Goal: Information Seeking & Learning: Learn about a topic

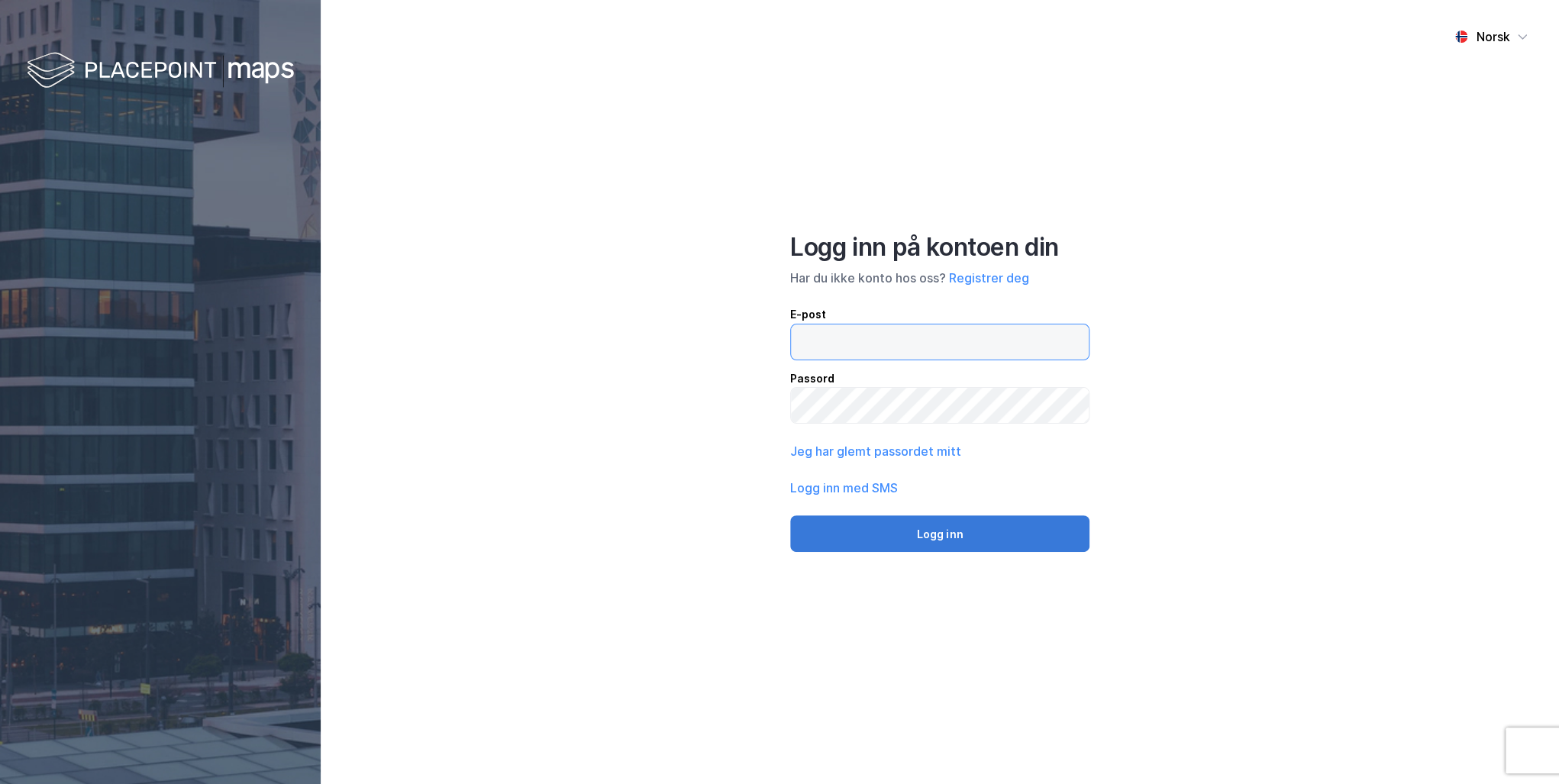
type input "[PERSON_NAME][EMAIL_ADDRESS][DOMAIN_NAME]"
click at [937, 528] on button "Logg inn" at bounding box center [940, 533] width 299 height 37
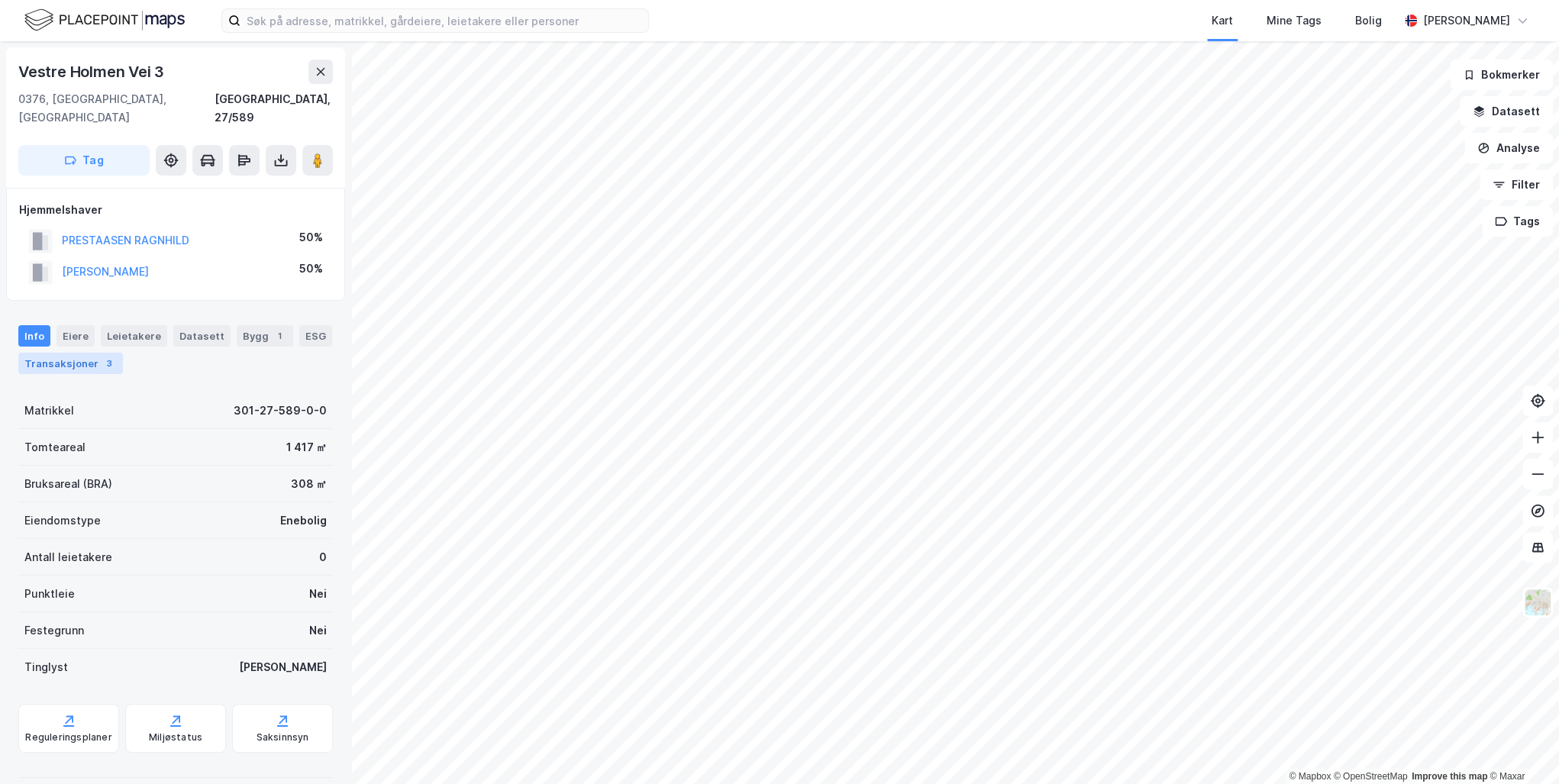
click at [76, 352] on div "Transaksjoner 3" at bounding box center [71, 363] width 105 height 22
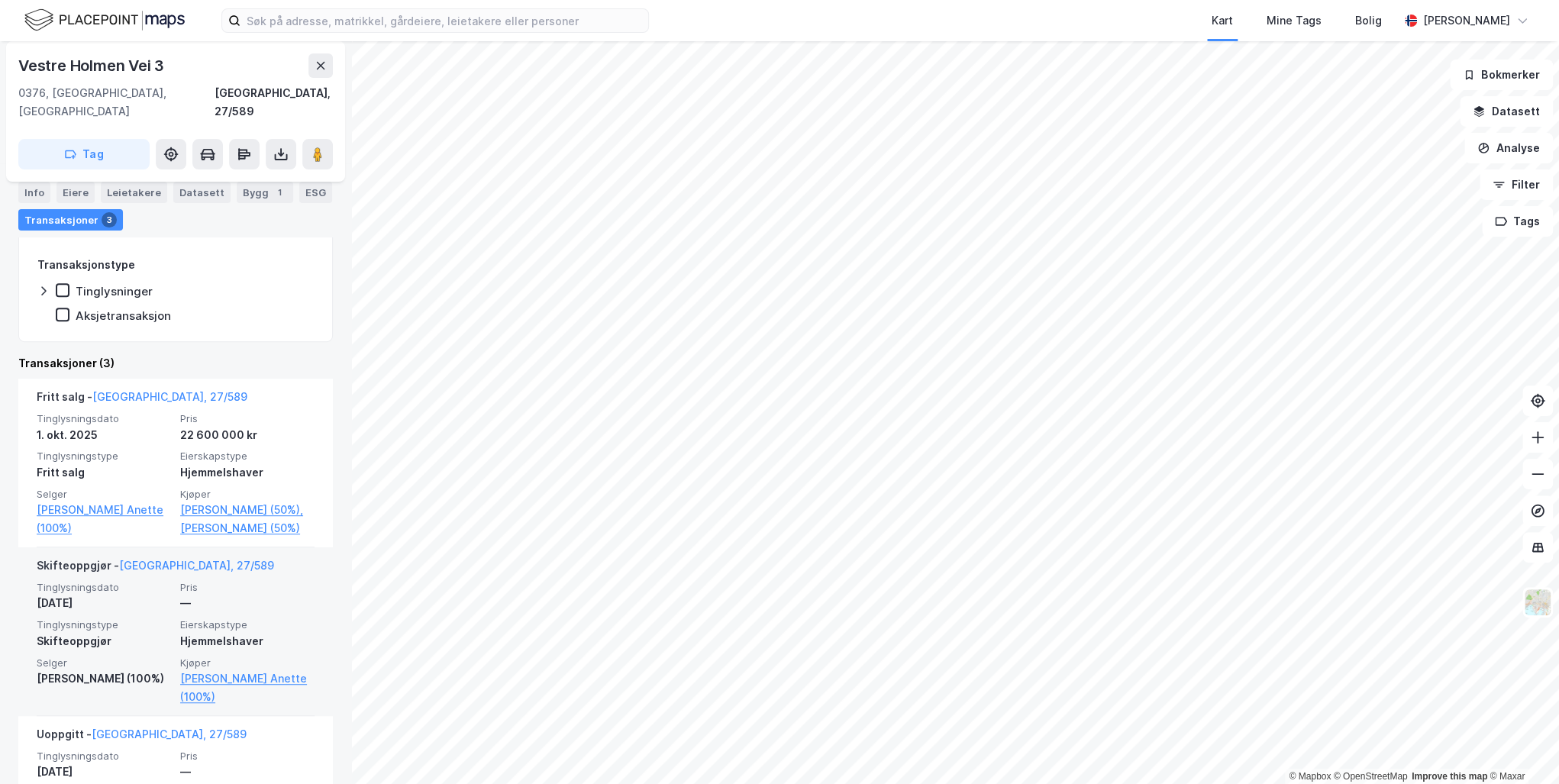
scroll to position [305, 0]
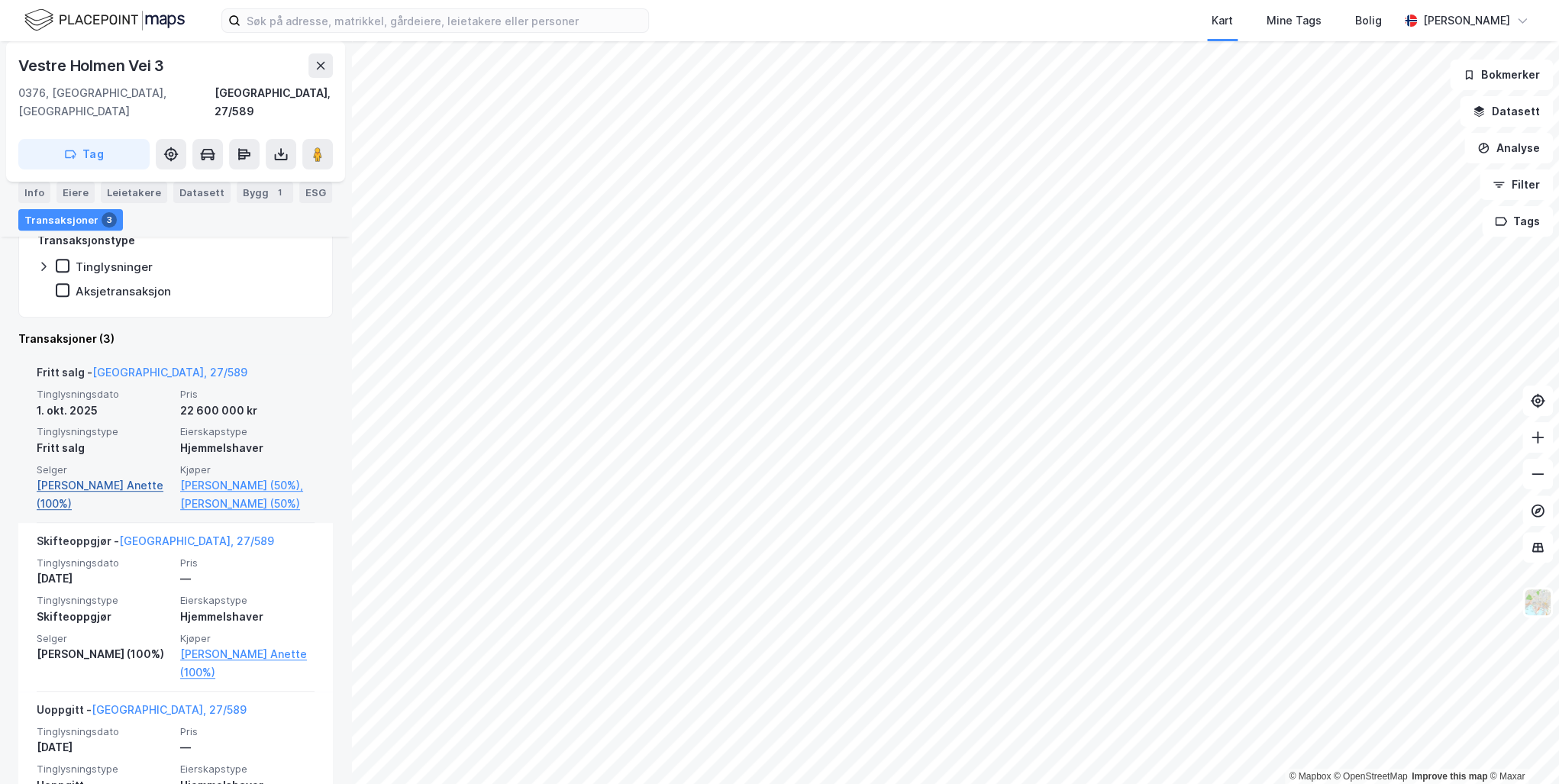
click at [72, 476] on link "[PERSON_NAME] Anette (100%)" at bounding box center [104, 495] width 134 height 37
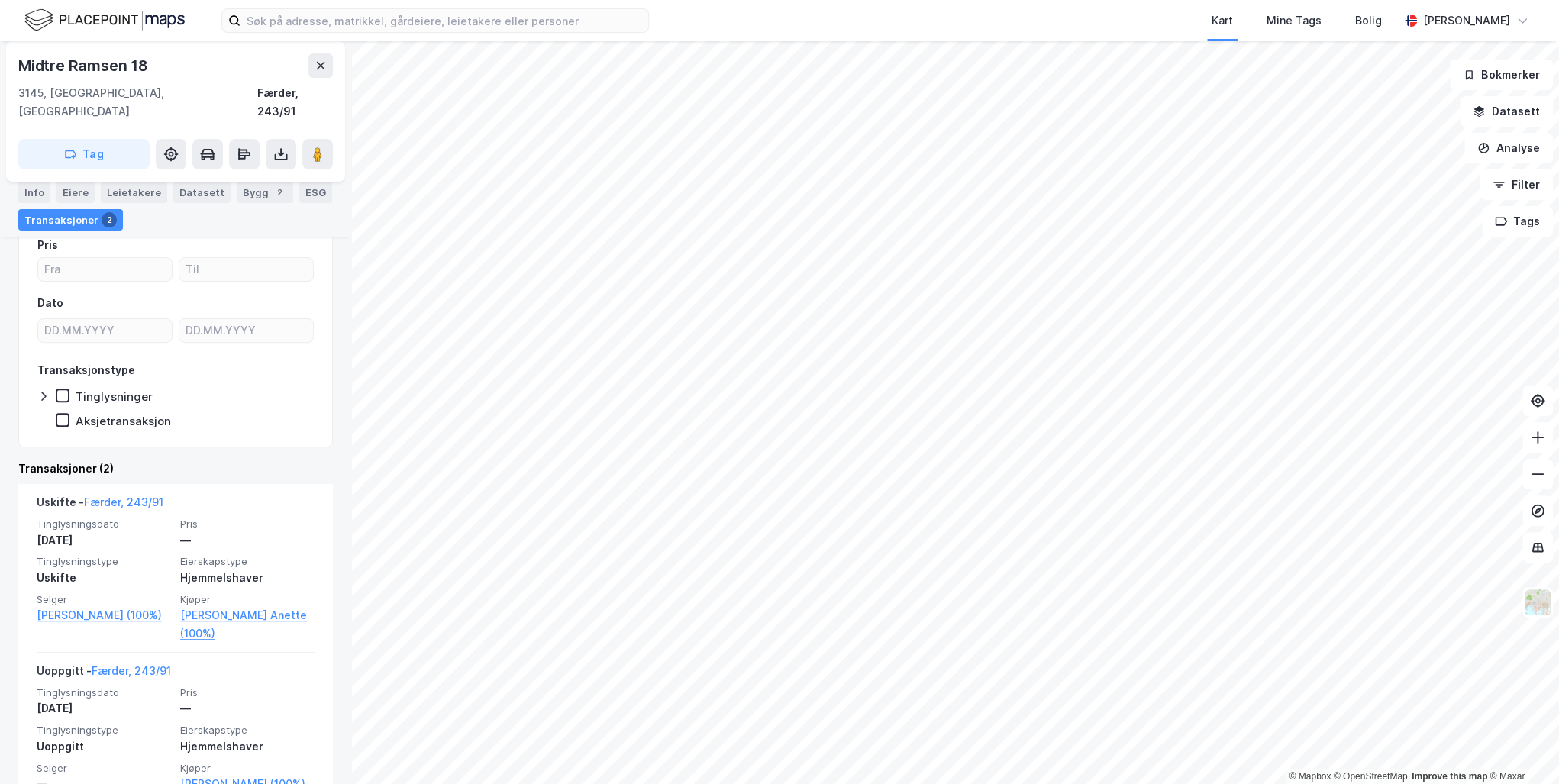
scroll to position [210, 0]
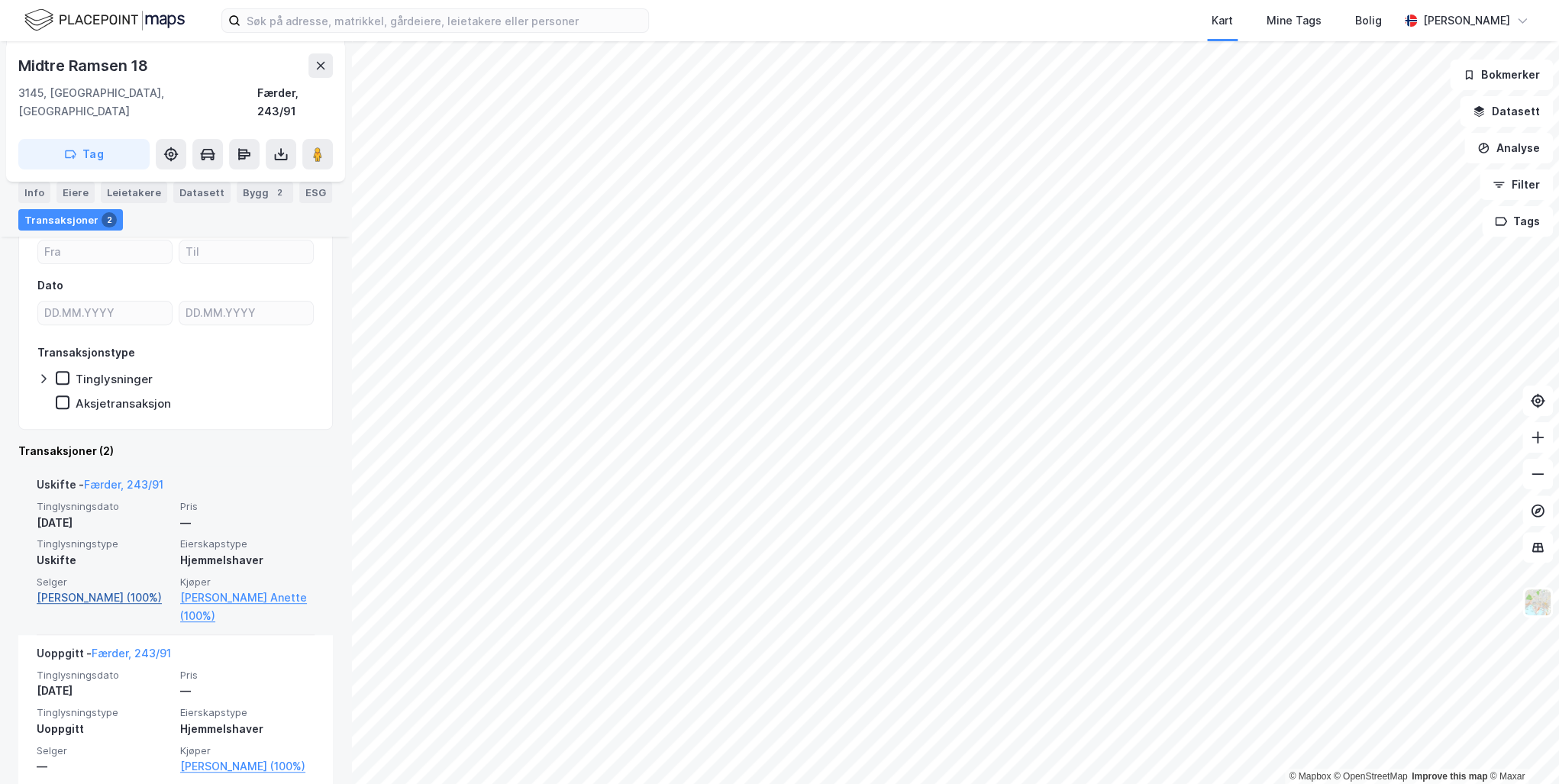
click at [91, 588] on link "[PERSON_NAME] (100%)" at bounding box center [104, 597] width 134 height 19
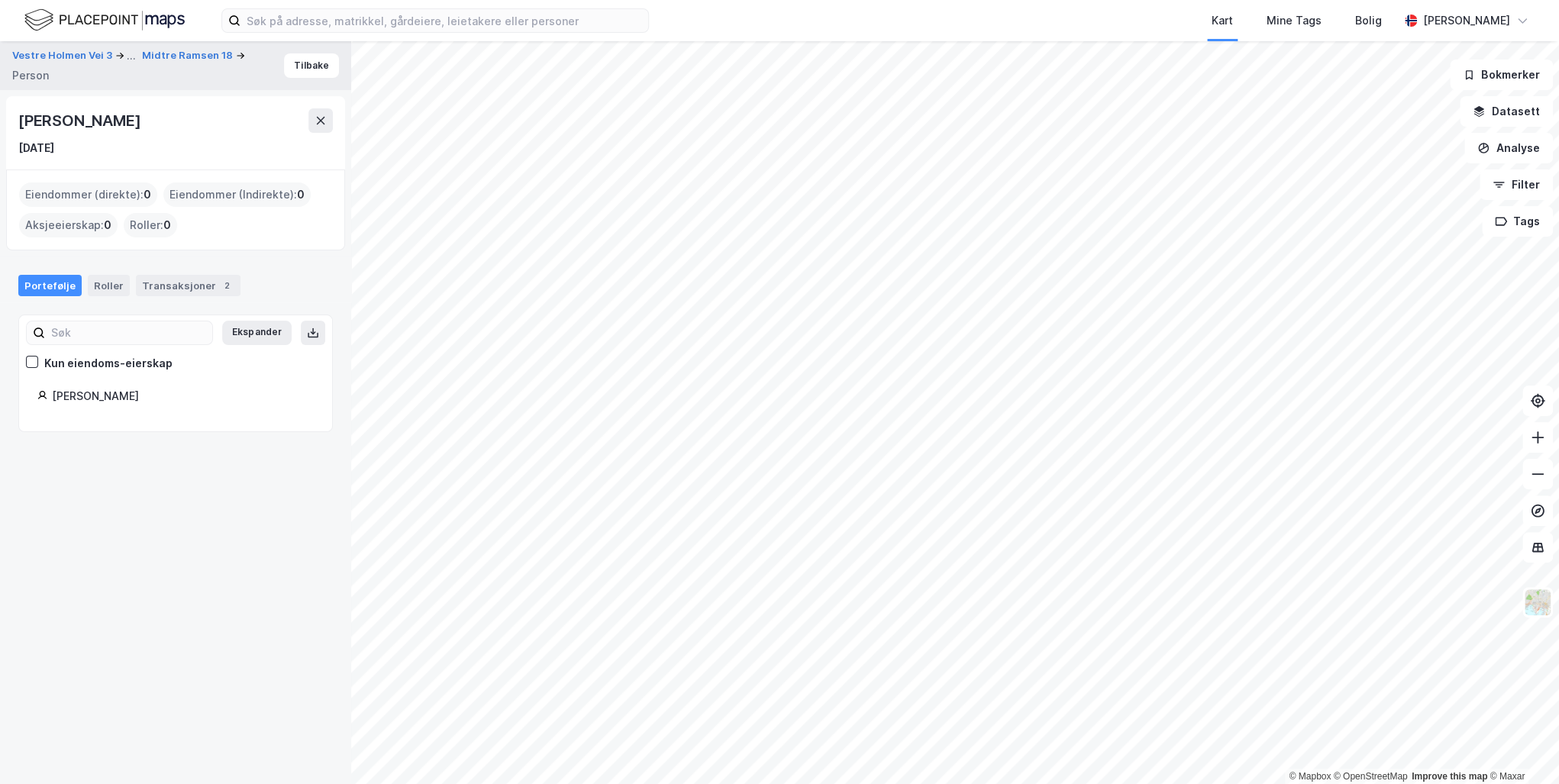
drag, startPoint x: 143, startPoint y: 116, endPoint x: 17, endPoint y: 113, distance: 126.0
click at [15, 113] on div "[PERSON_NAME] [DATE]" at bounding box center [176, 133] width 339 height 73
drag, startPoint x: 17, startPoint y: 113, endPoint x: 86, endPoint y: 119, distance: 69.3
copy div "[PERSON_NAME]"
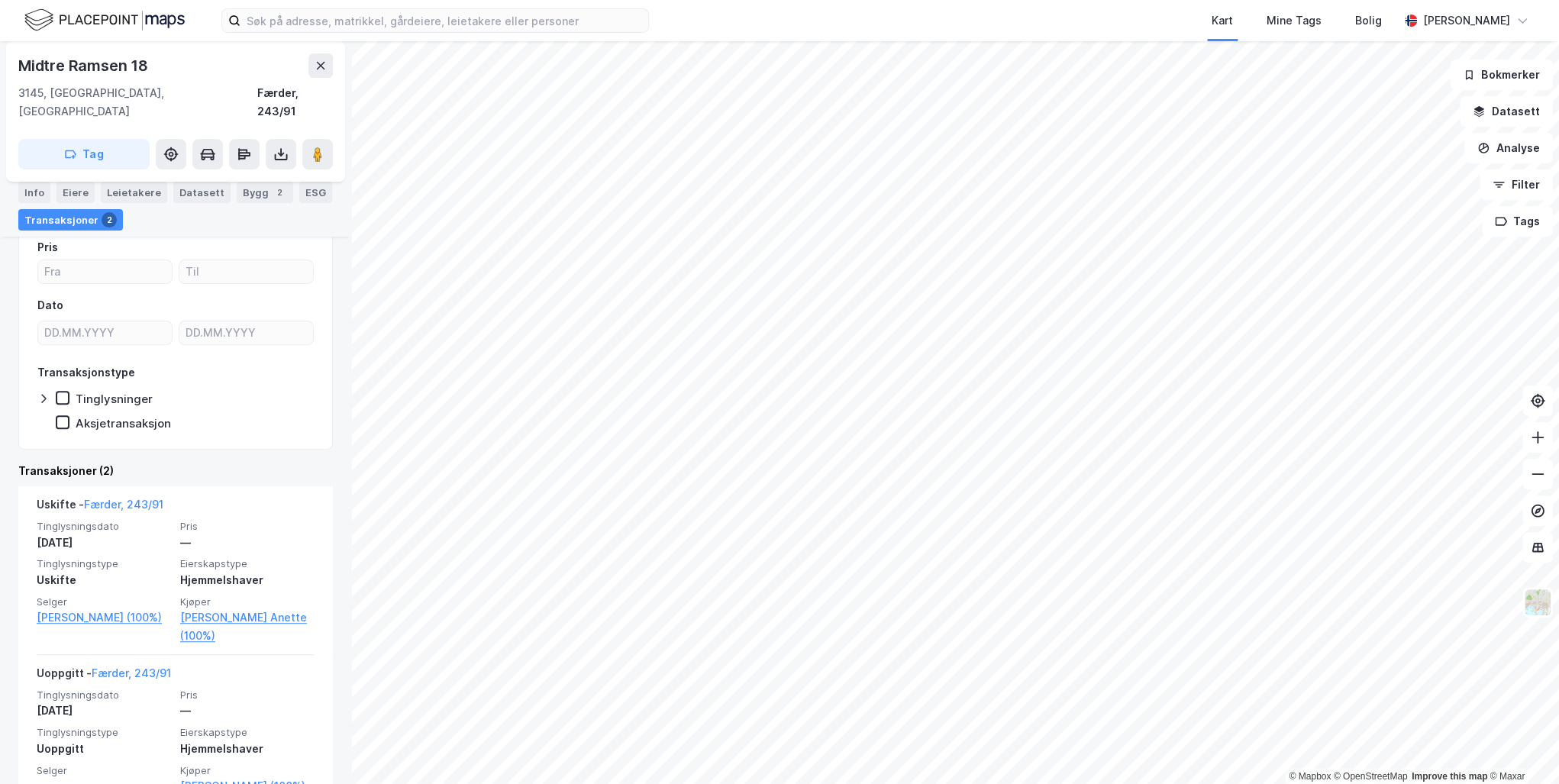
scroll to position [210, 0]
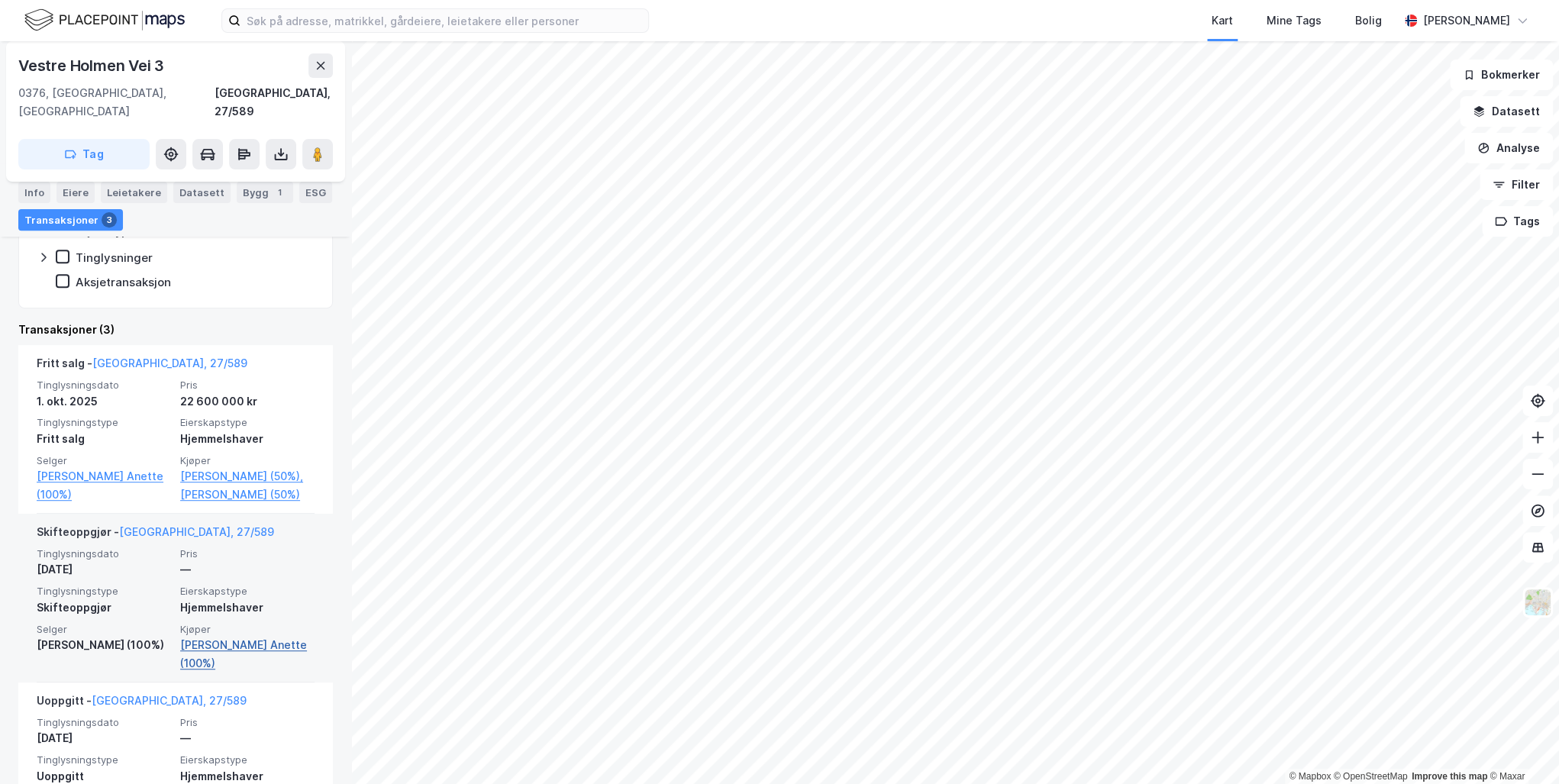
scroll to position [366, 0]
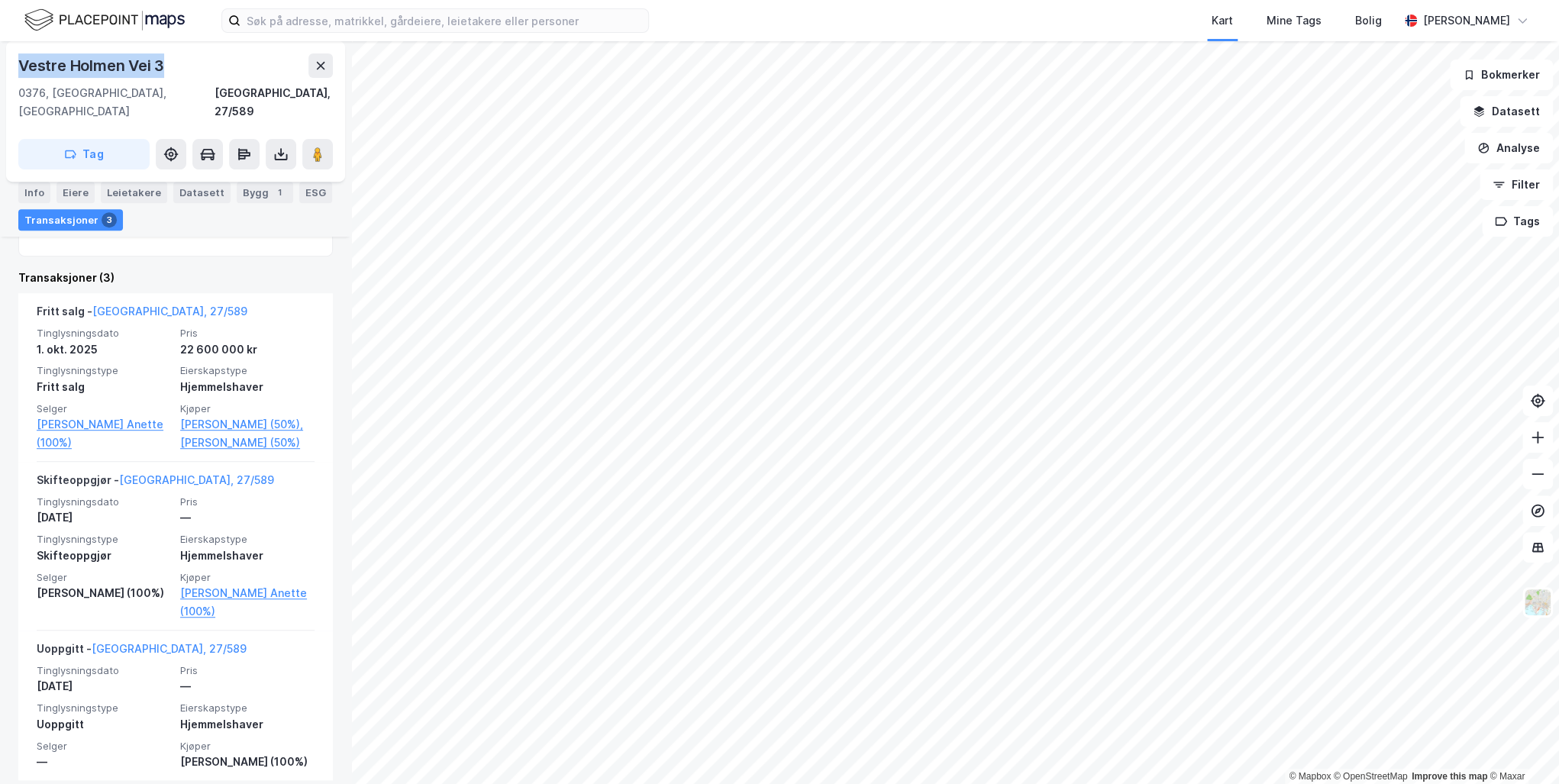
drag, startPoint x: 183, startPoint y: 69, endPoint x: 16, endPoint y: 68, distance: 167.0
click at [16, 68] on div "[STREET_ADDRESS], 27/589 Tag" at bounding box center [176, 111] width 339 height 140
drag, startPoint x: 16, startPoint y: 68, endPoint x: 68, endPoint y: 68, distance: 52.0
copy div "Vestre Holmen Vei 3"
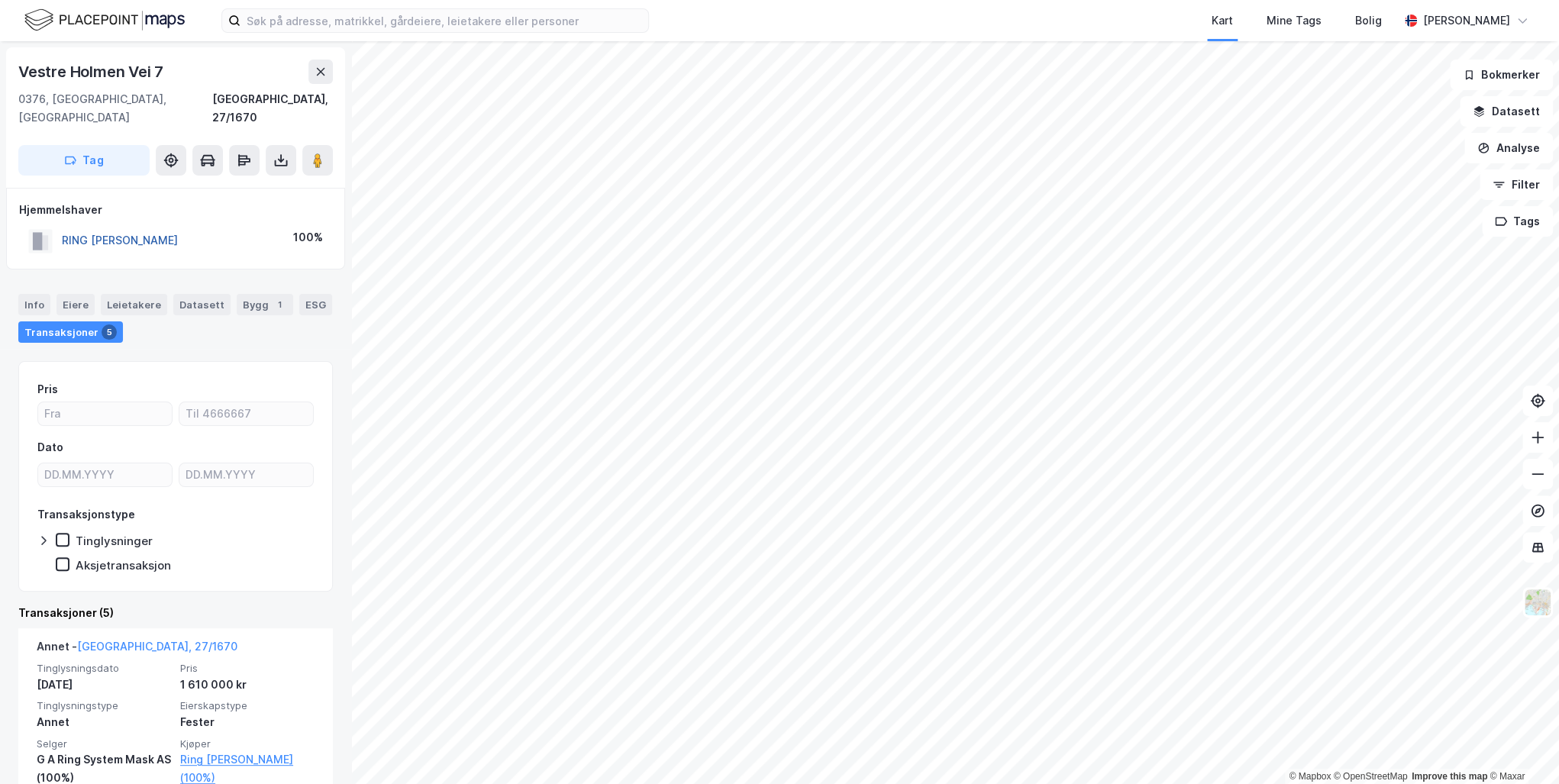
click at [0, 0] on button "RING [PERSON_NAME]" at bounding box center [0, 0] width 0 height 0
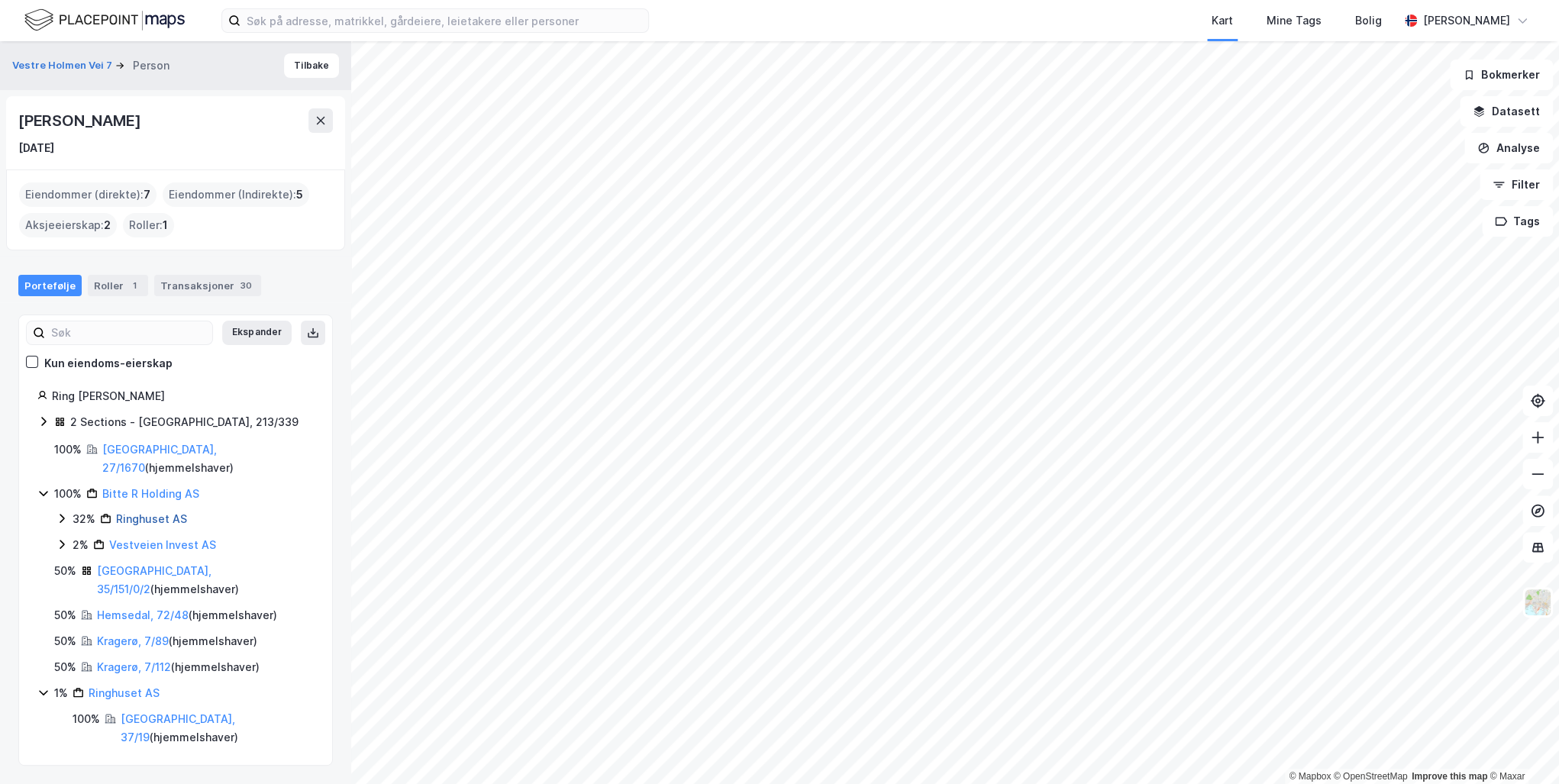
click at [134, 512] on link "Ringhuset AS" at bounding box center [151, 518] width 71 height 13
click at [140, 538] on link "Vestveien Invest AS" at bounding box center [163, 544] width 107 height 13
click at [151, 564] on link "[GEOGRAPHIC_DATA], 35/151/0/2" at bounding box center [154, 580] width 115 height 32
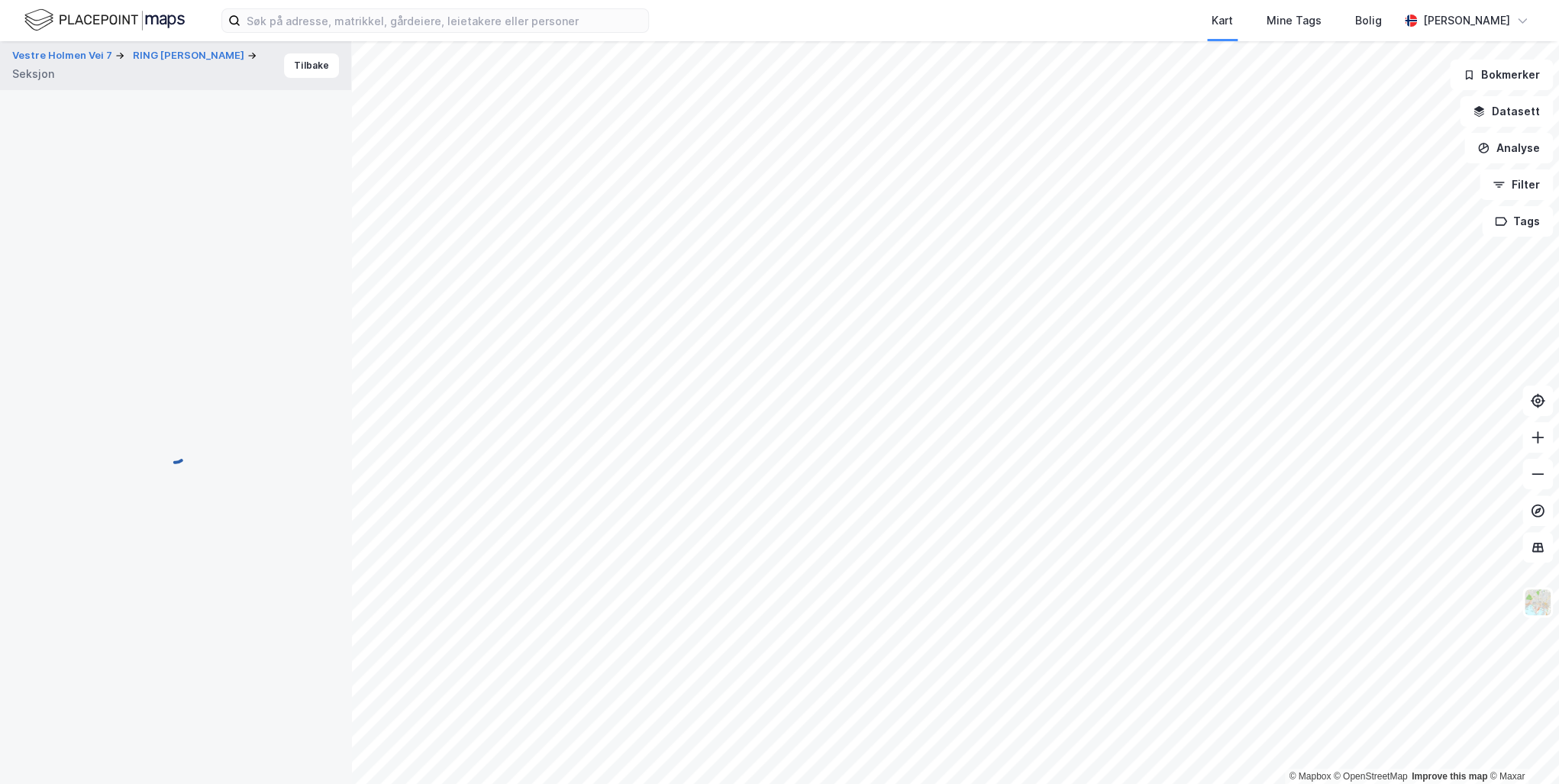
scroll to position [74, 0]
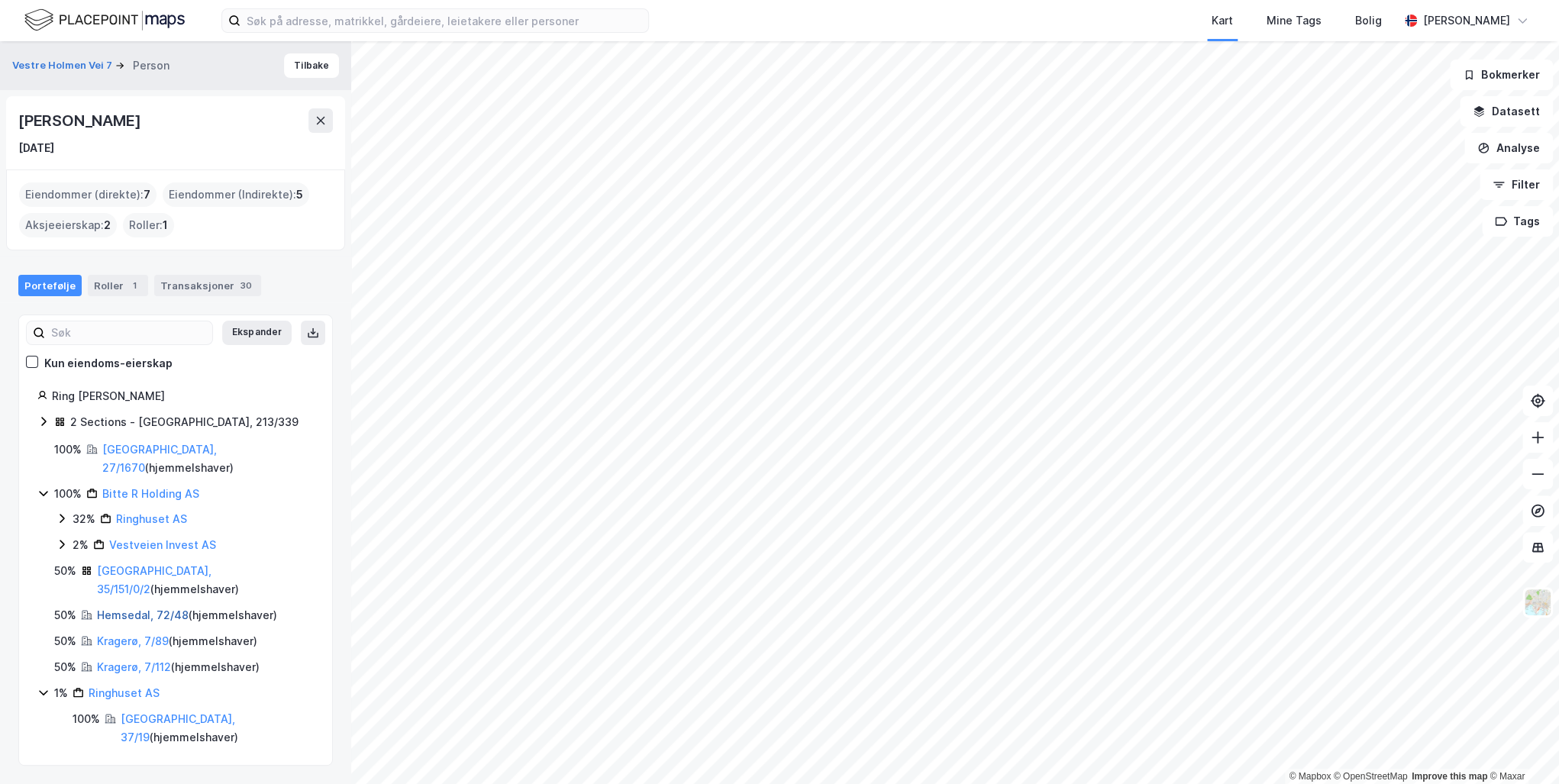
click at [128, 608] on link "Hemsedal, 72/48" at bounding box center [143, 614] width 92 height 13
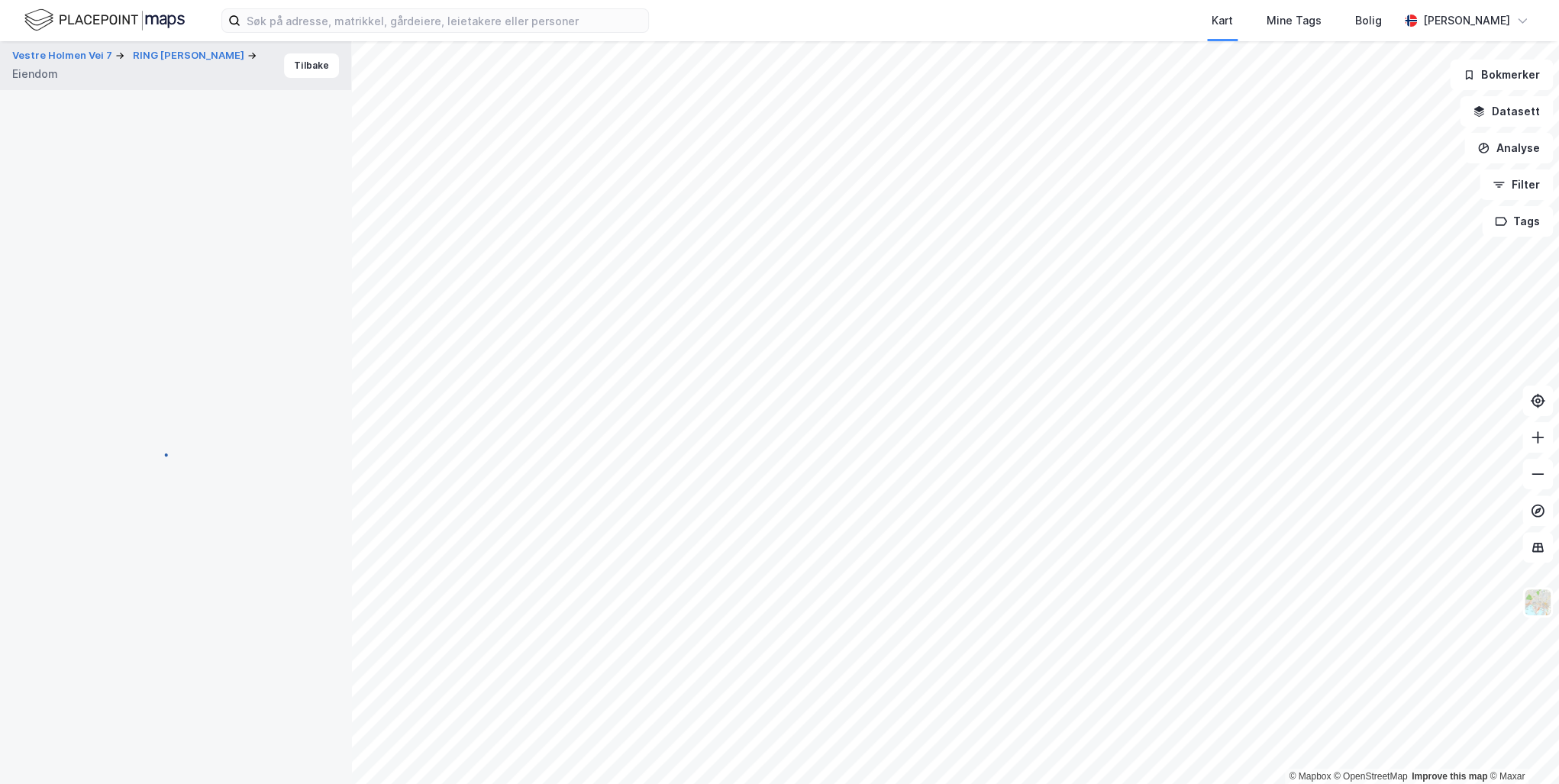
scroll to position [74, 0]
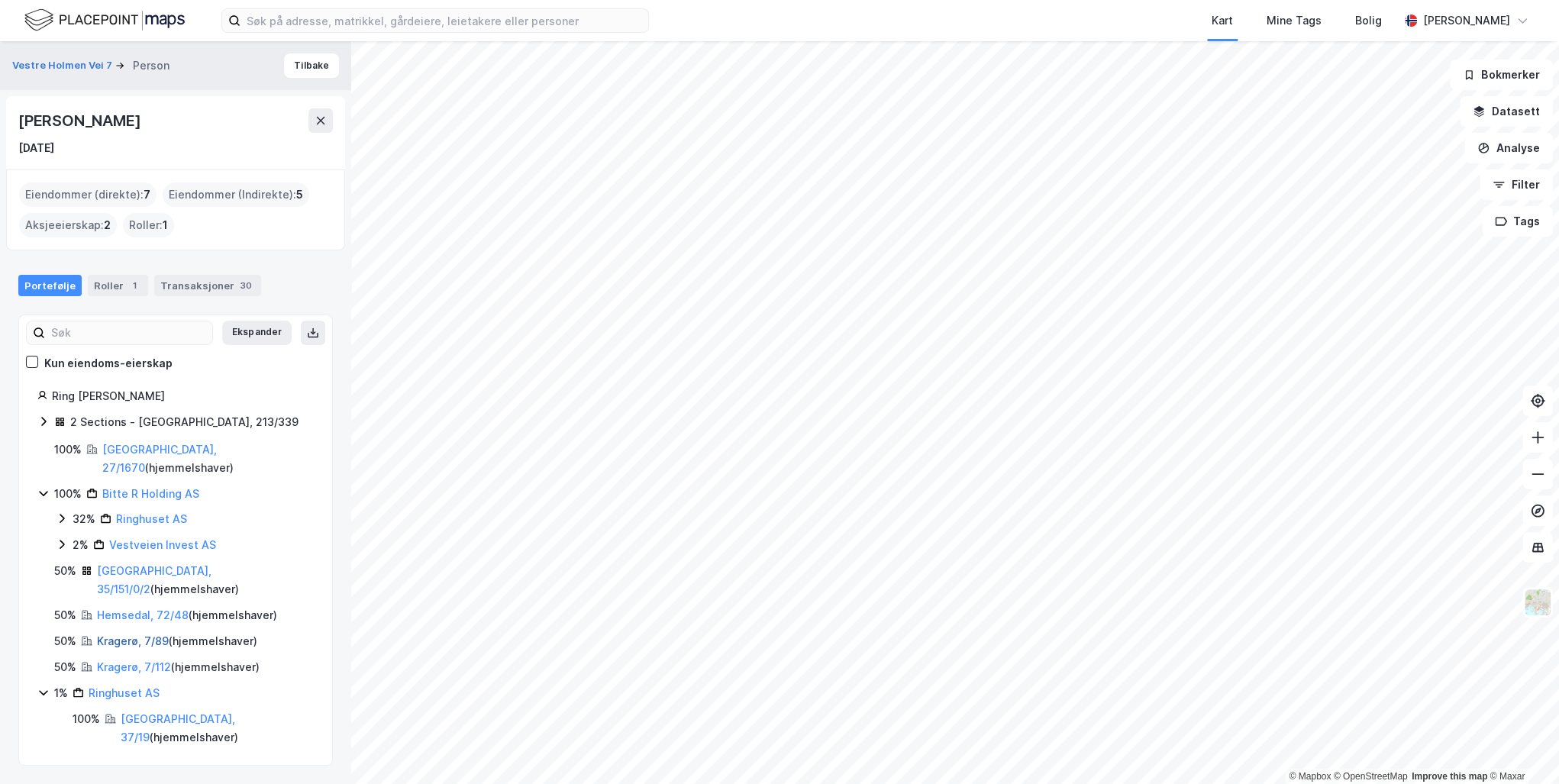
click at [114, 634] on link "Kragerø, 7/89" at bounding box center [133, 641] width 72 height 13
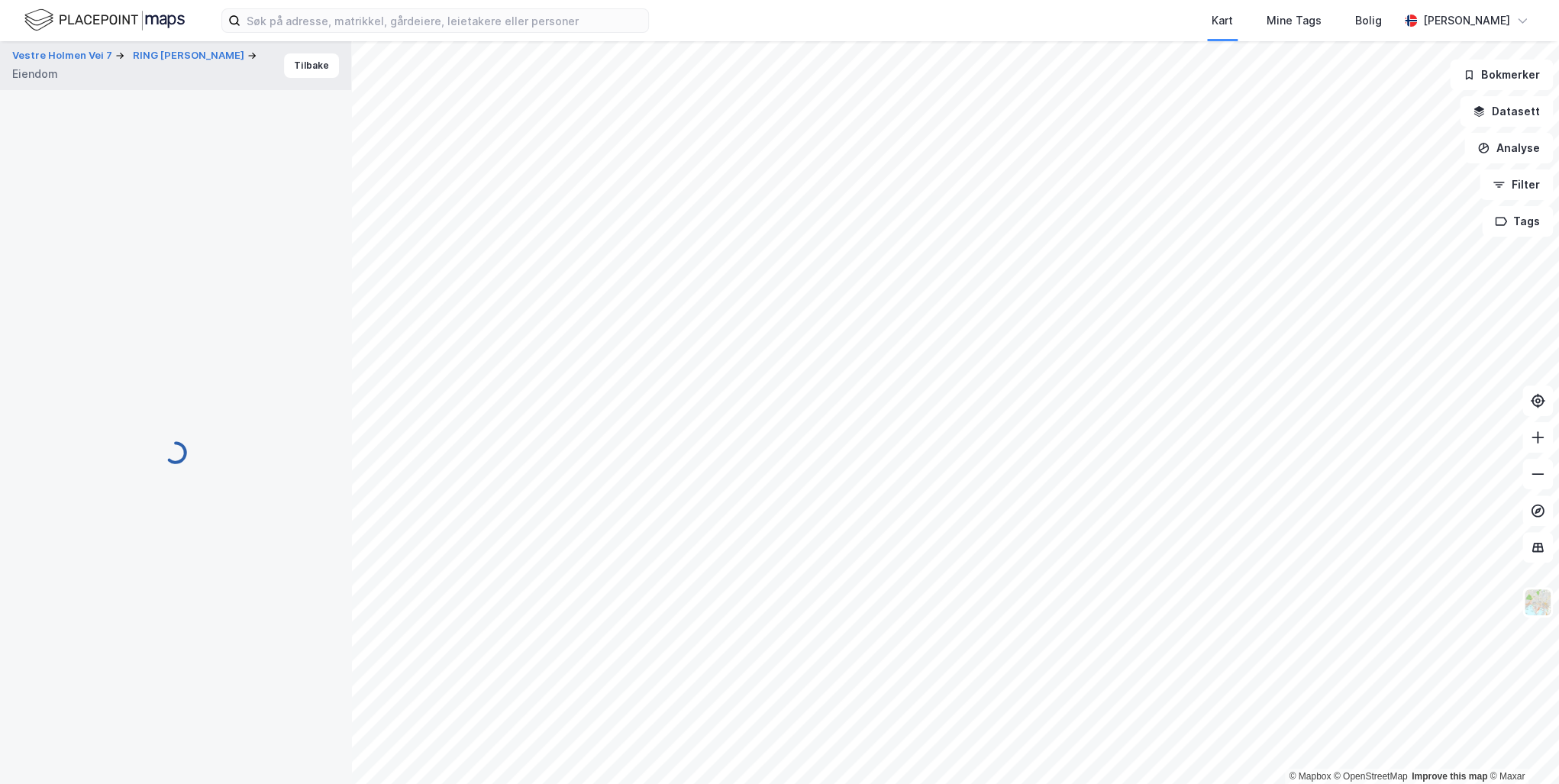
scroll to position [74, 0]
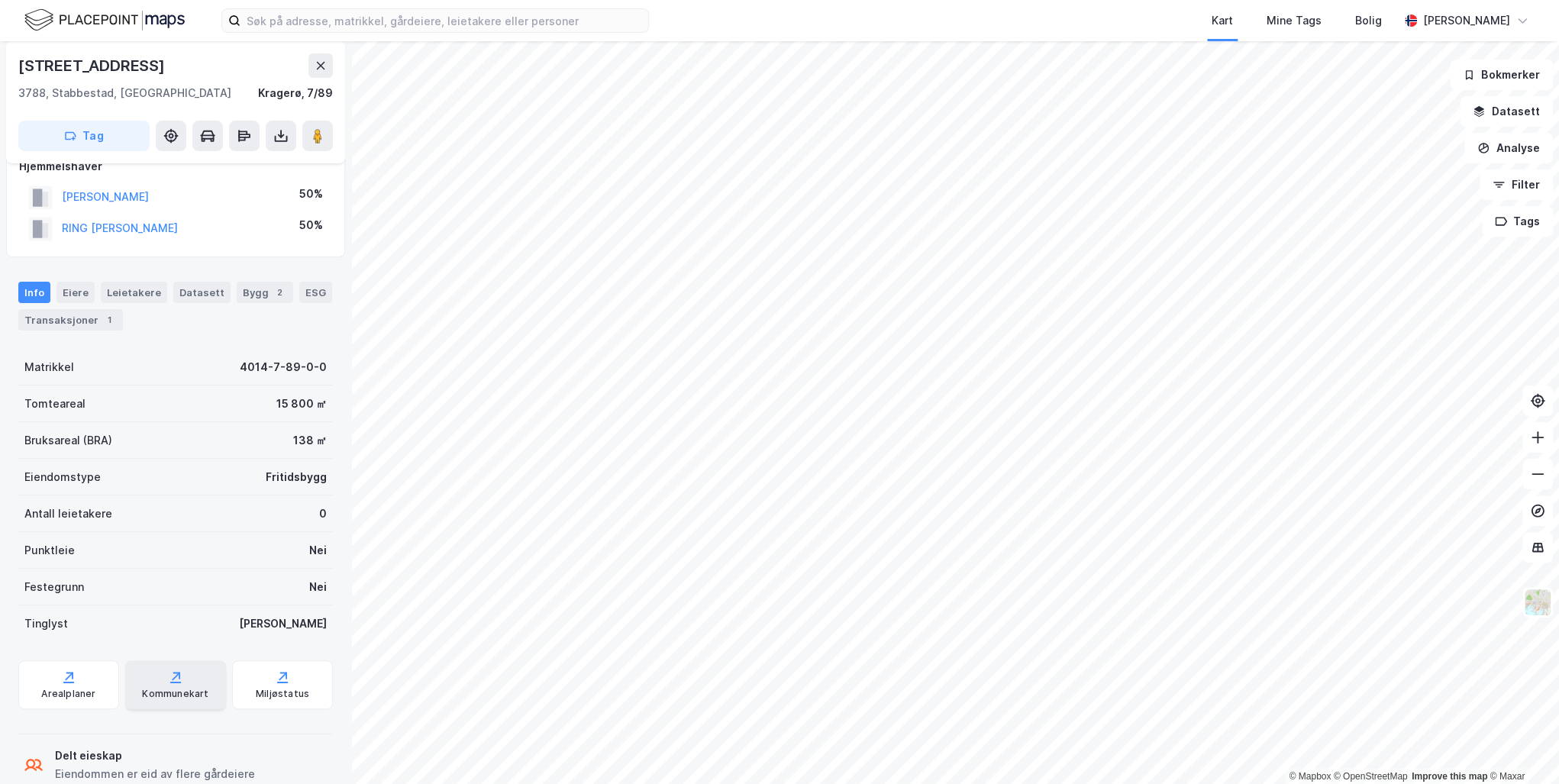
drag, startPoint x: 174, startPoint y: 698, endPoint x: 174, endPoint y: 690, distance: 8.0
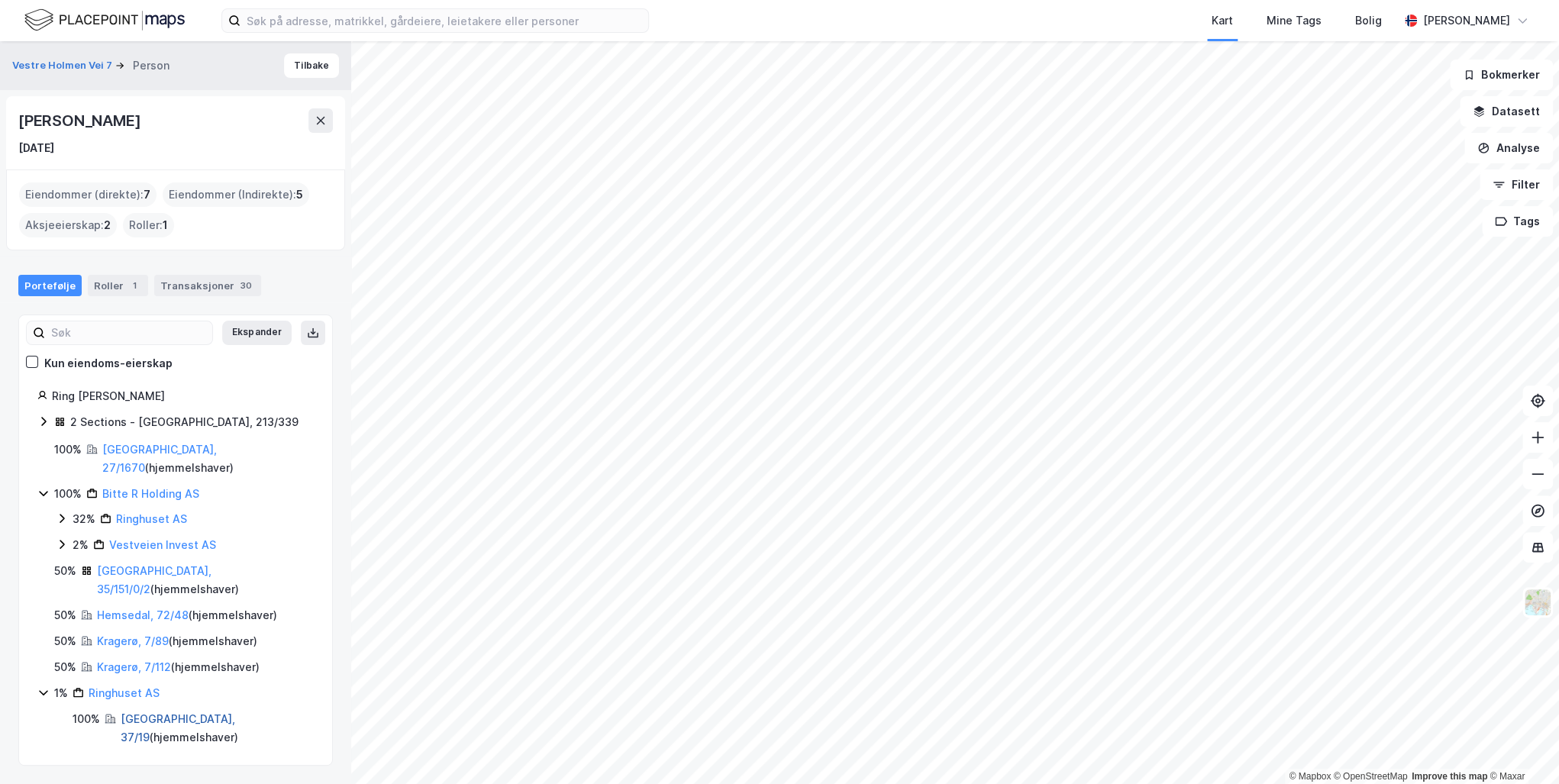
click at [150, 712] on link "[GEOGRAPHIC_DATA], 37/19" at bounding box center [177, 728] width 115 height 32
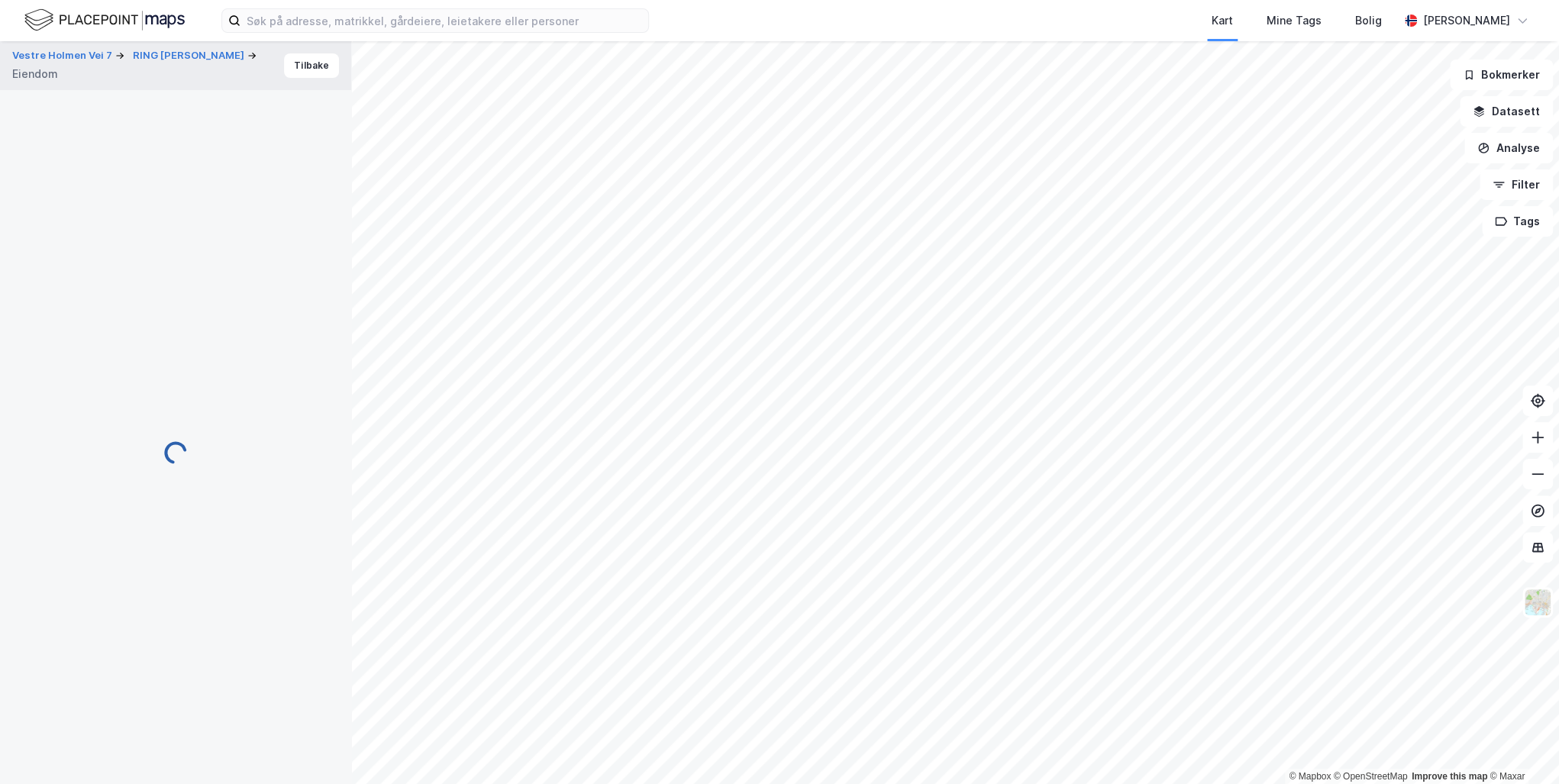
scroll to position [74, 0]
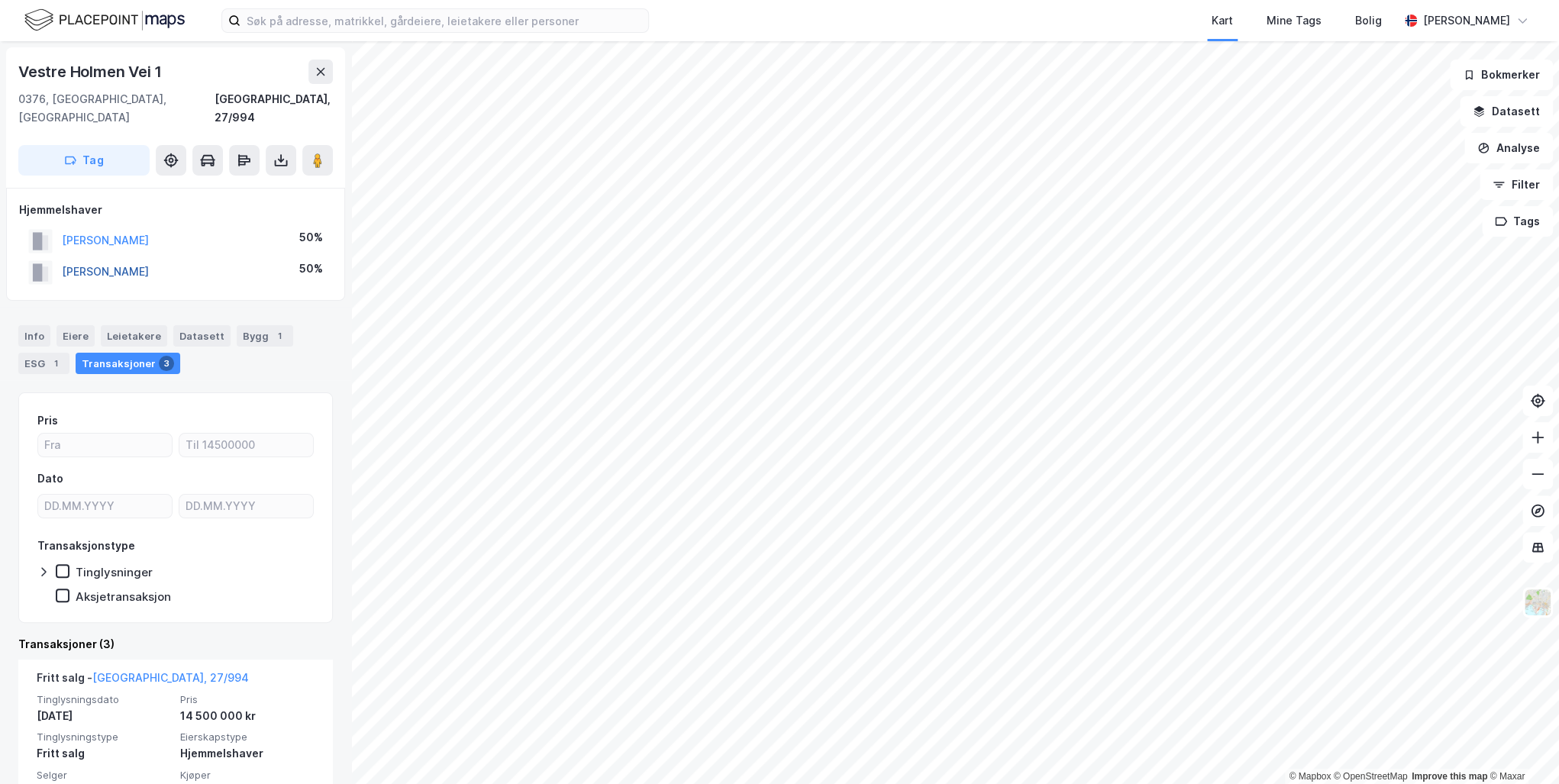
click at [0, 0] on button "[PERSON_NAME]" at bounding box center [0, 0] width 0 height 0
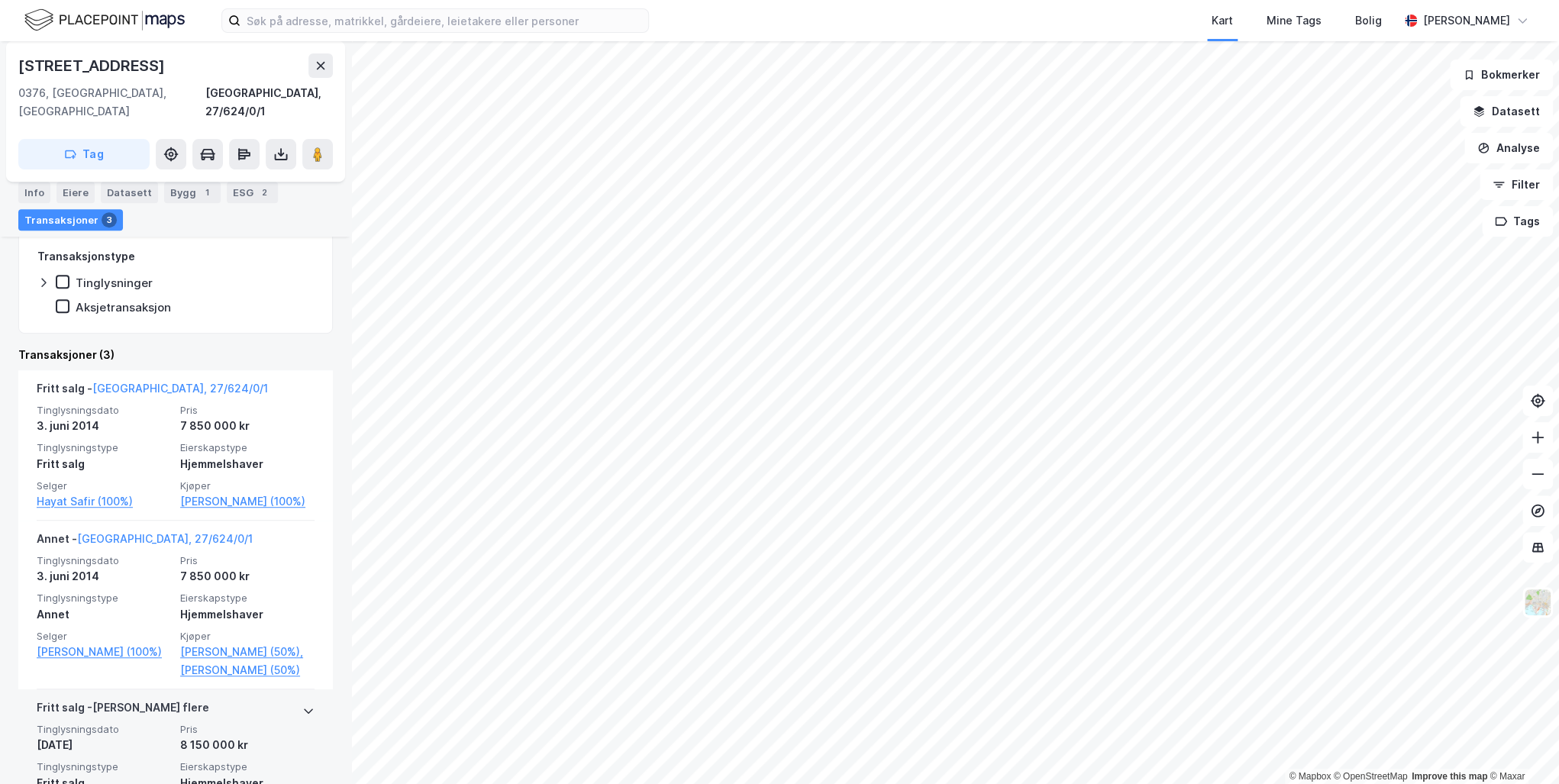
scroll to position [436, 0]
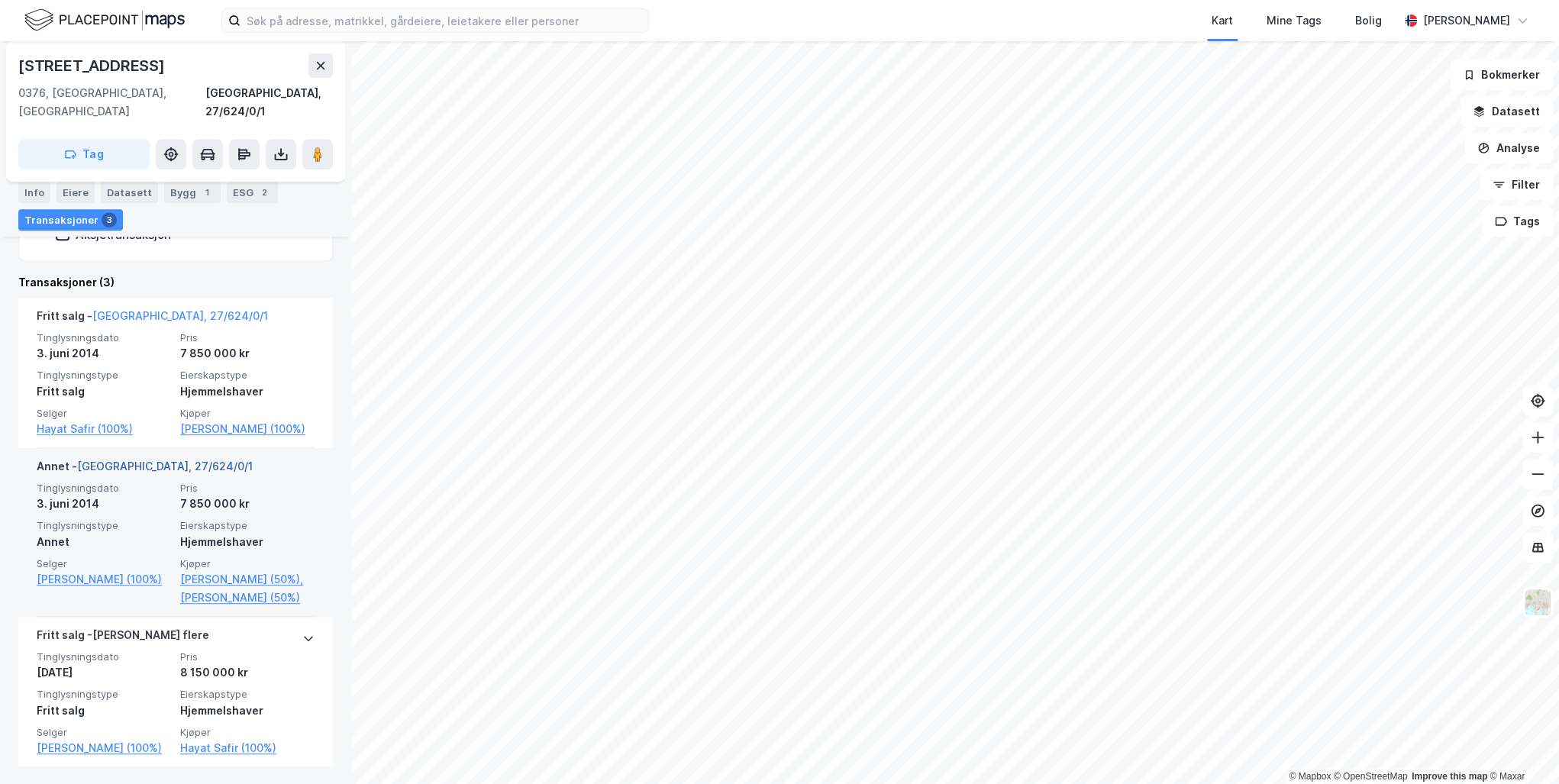
click at [102, 459] on link "[GEOGRAPHIC_DATA], 27/624/0/1" at bounding box center [165, 466] width 176 height 13
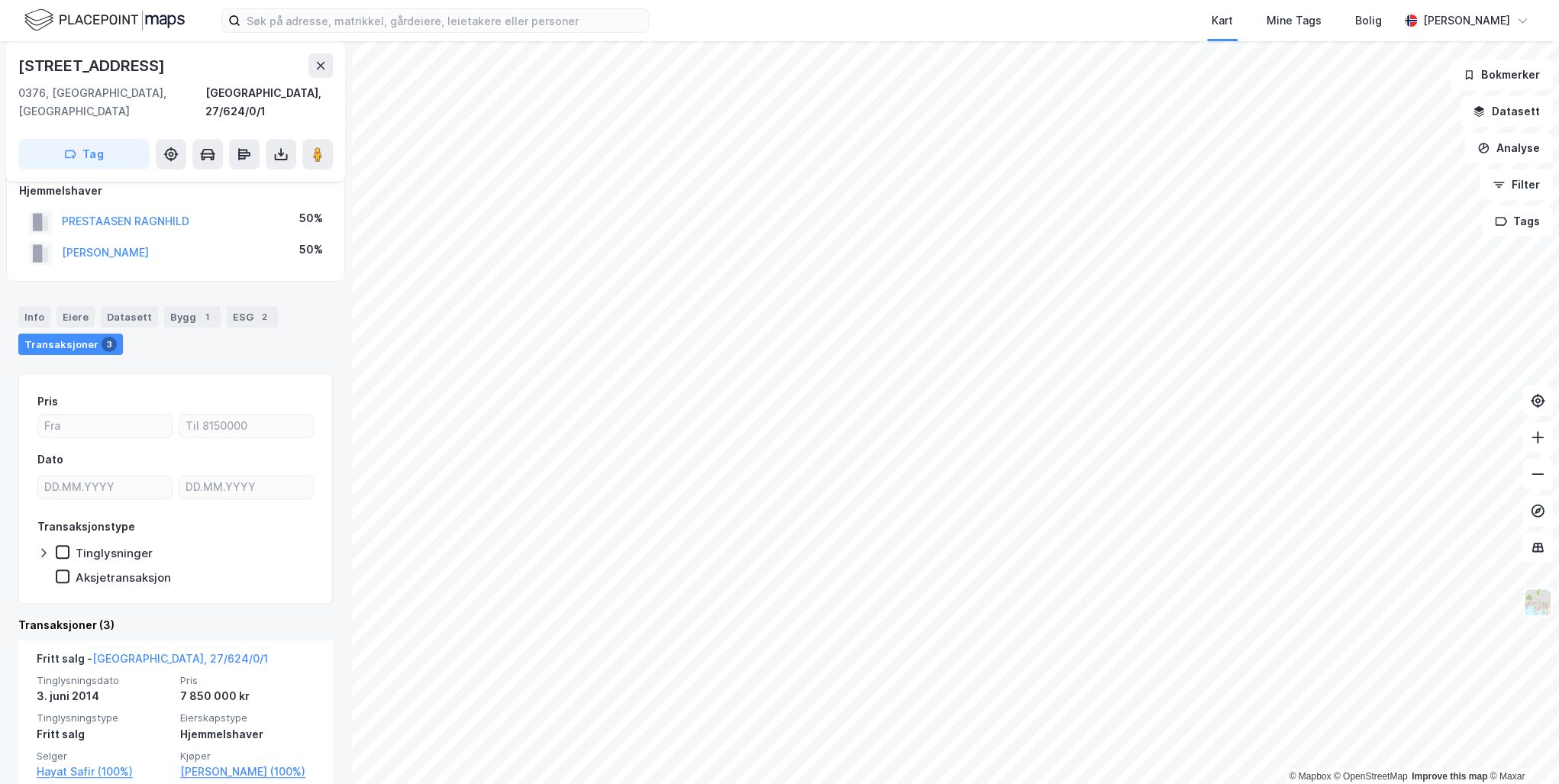
scroll to position [183, 0]
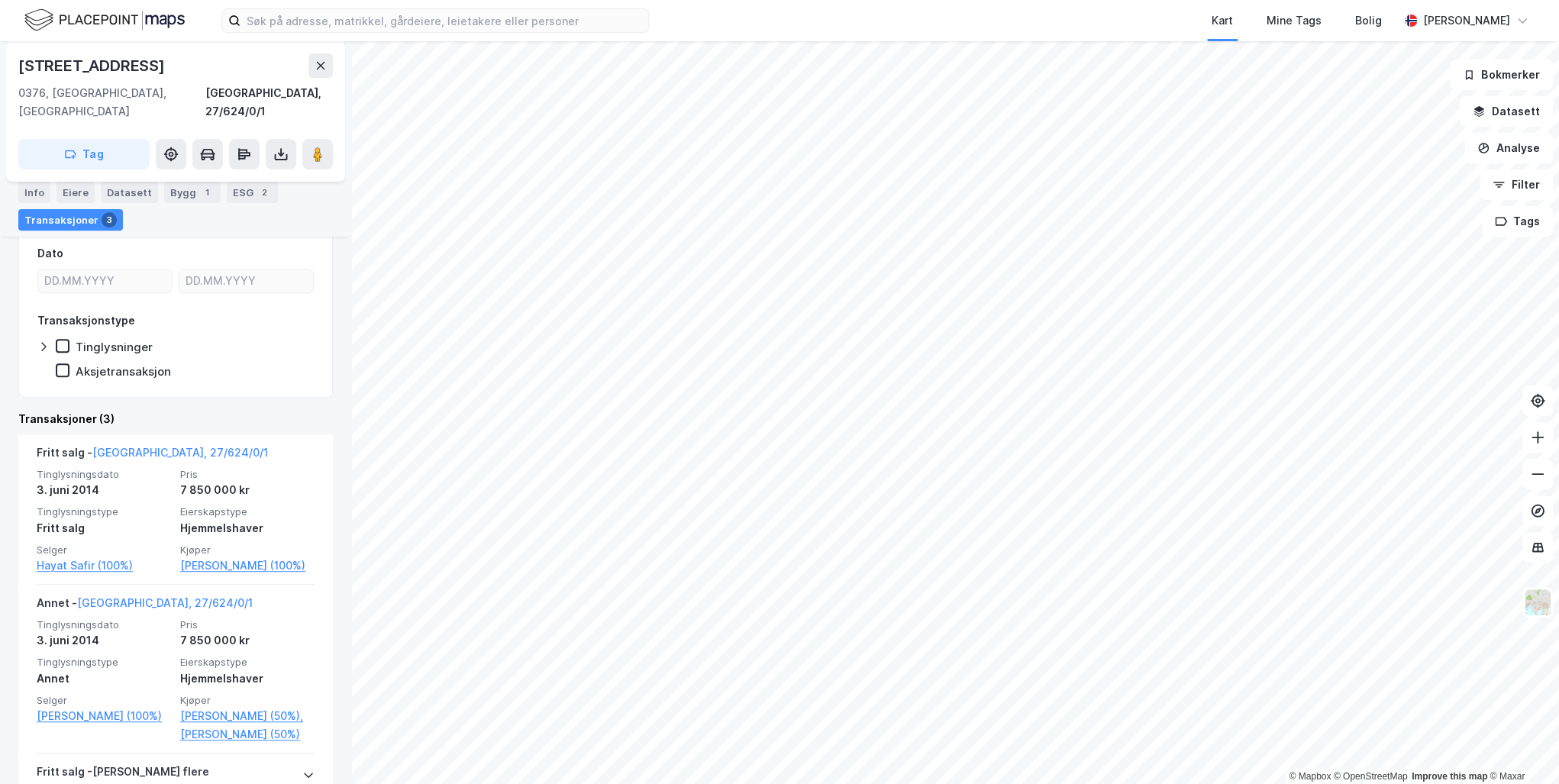
scroll to position [436, 0]
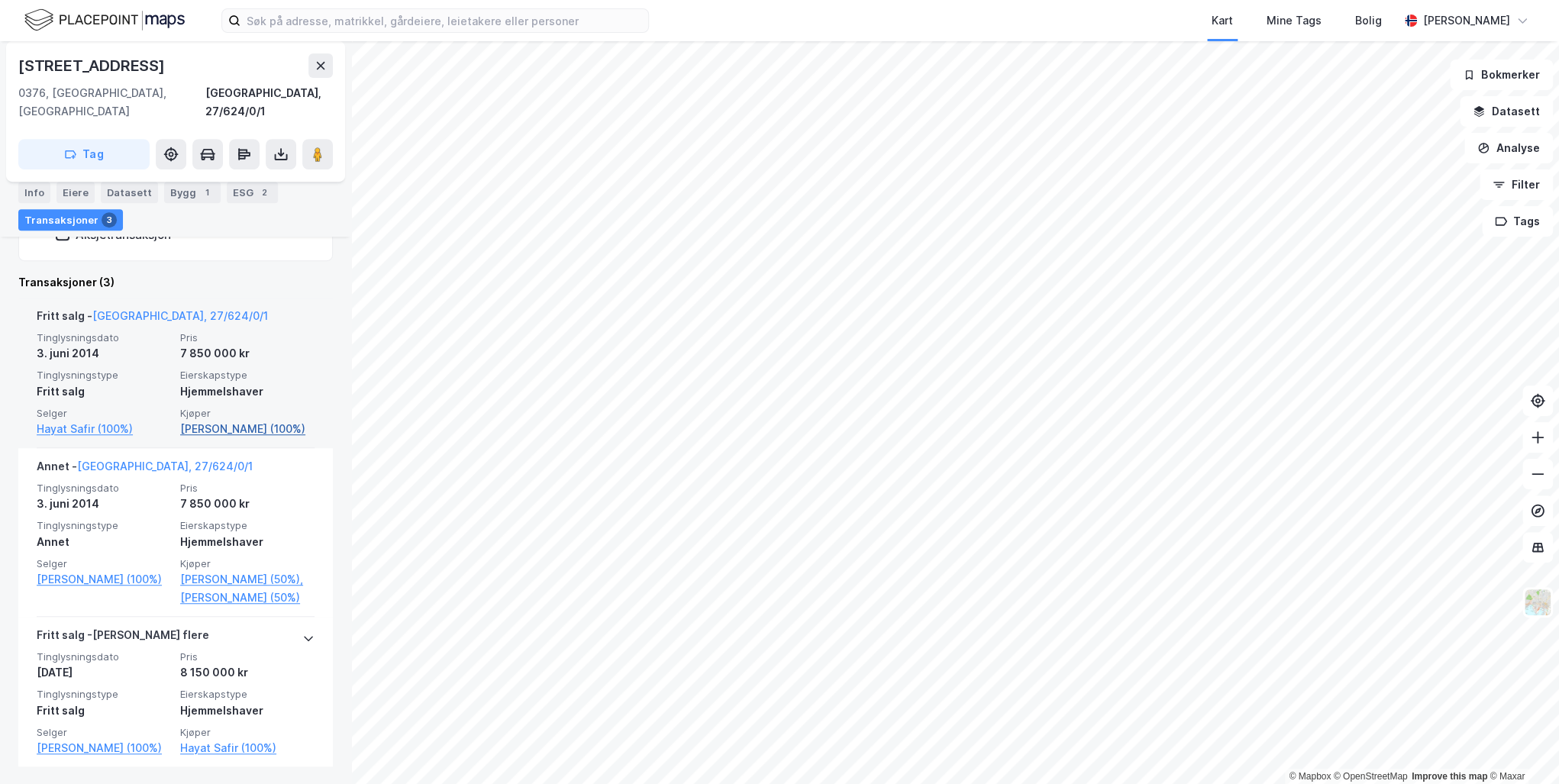
click at [227, 420] on link "[PERSON_NAME] (100%)" at bounding box center [247, 429] width 134 height 19
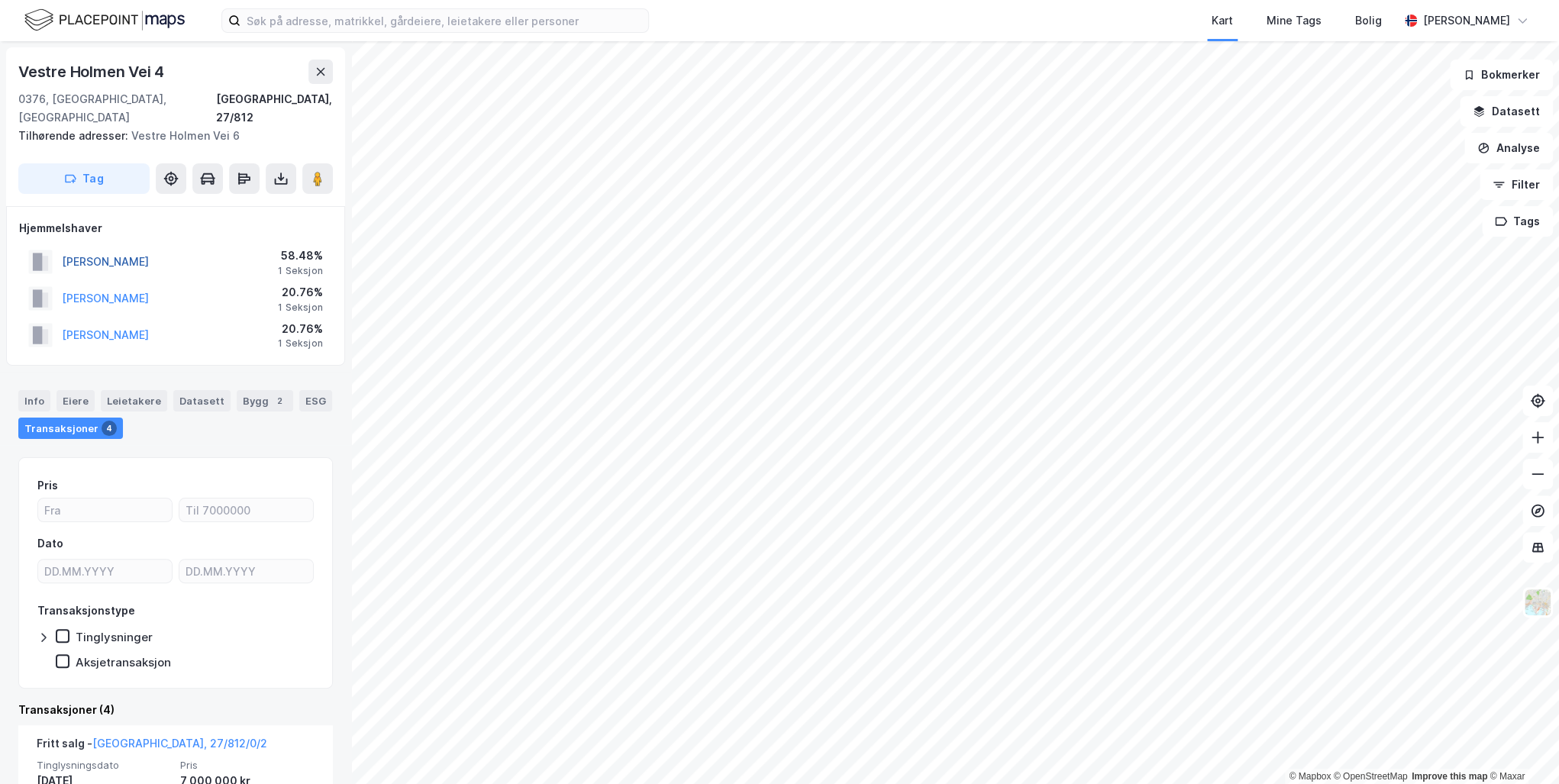
click at [0, 0] on button "[PERSON_NAME]" at bounding box center [0, 0] width 0 height 0
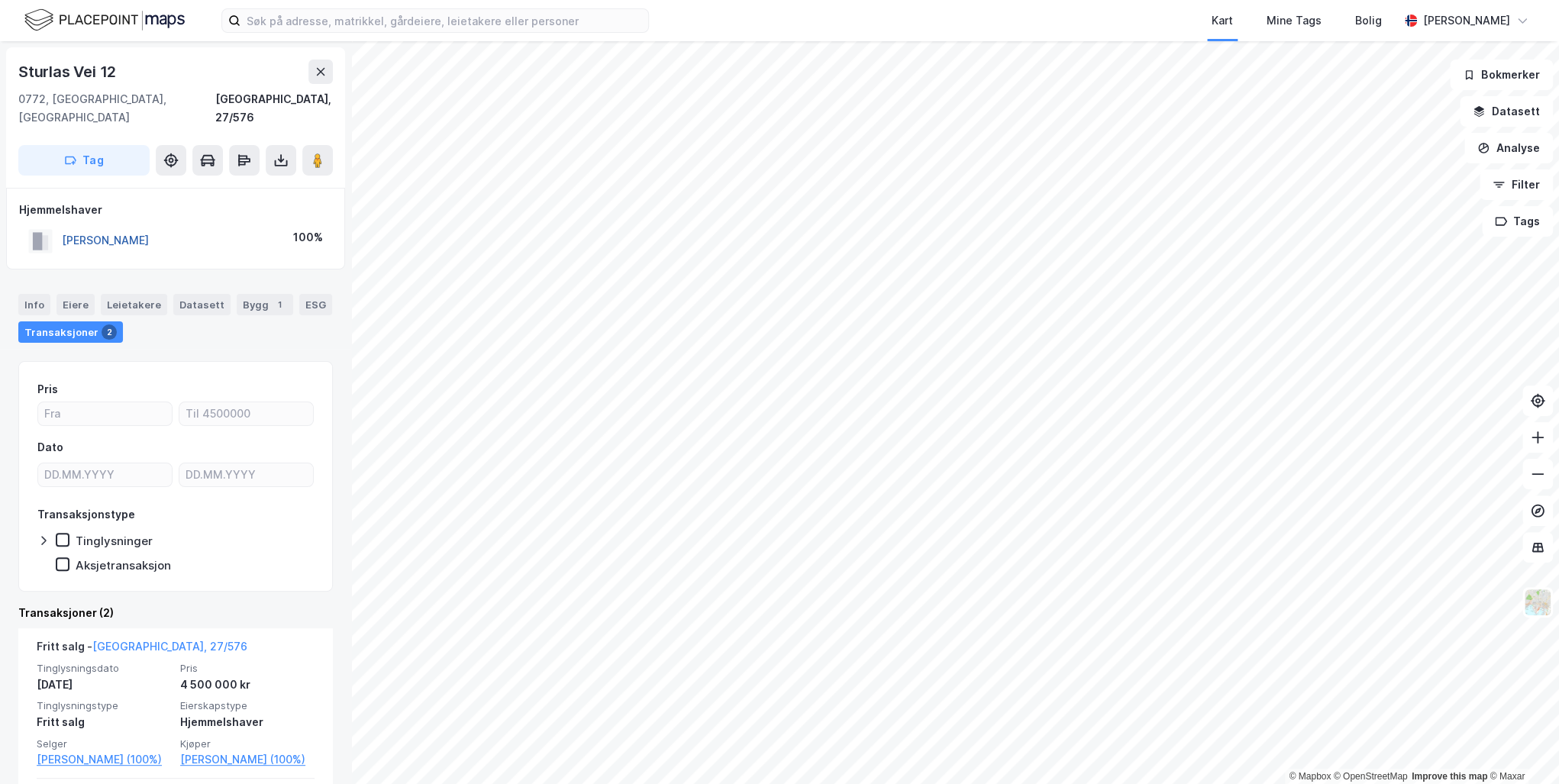
click at [0, 0] on button "[PERSON_NAME]" at bounding box center [0, 0] width 0 height 0
